Goal: Find specific page/section: Find specific page/section

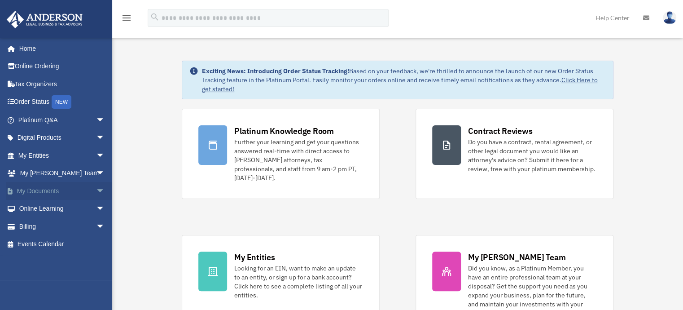
click at [75, 195] on link "My Documents arrow_drop_down" at bounding box center [62, 191] width 112 height 18
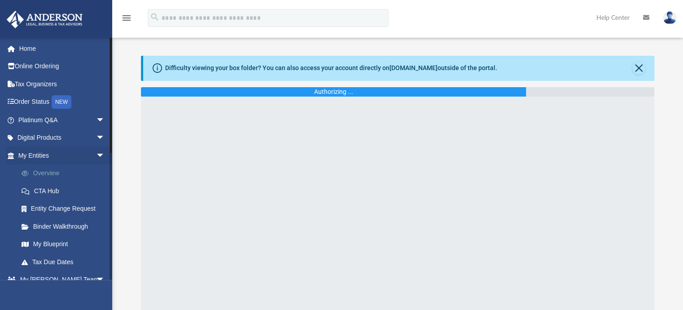
click at [56, 175] on link "Overview" at bounding box center [66, 173] width 106 height 18
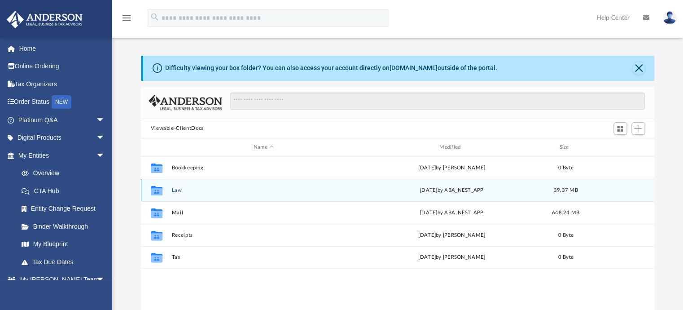
scroll to position [197, 507]
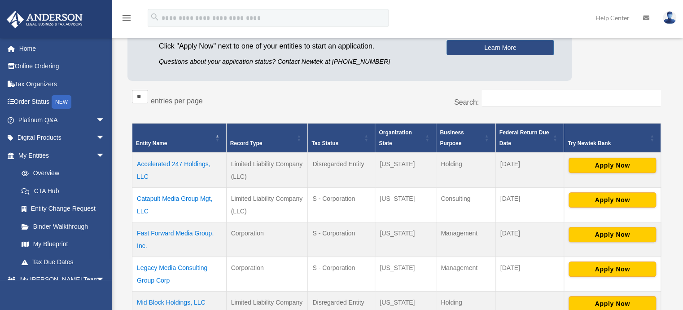
scroll to position [135, 0]
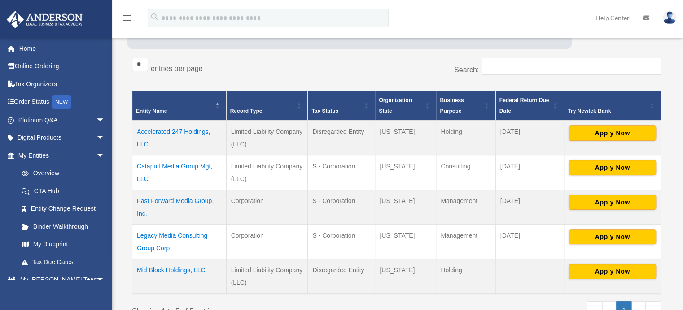
click at [184, 166] on td "Catapult Media Group Mgt, LLC" at bounding box center [179, 172] width 94 height 35
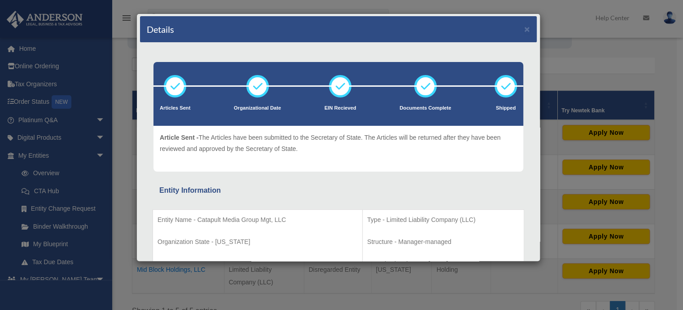
scroll to position [0, 0]
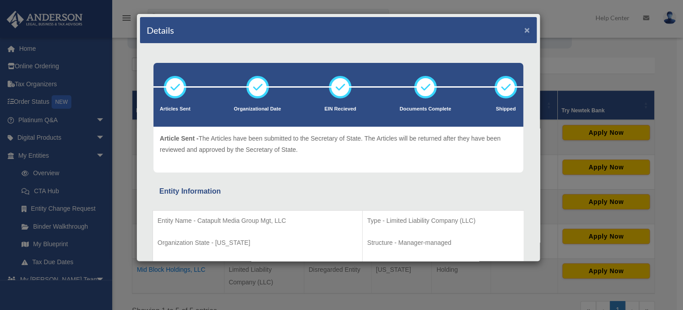
click at [524, 30] on button "×" at bounding box center [527, 29] width 6 height 9
